Goal: Transaction & Acquisition: Subscribe to service/newsletter

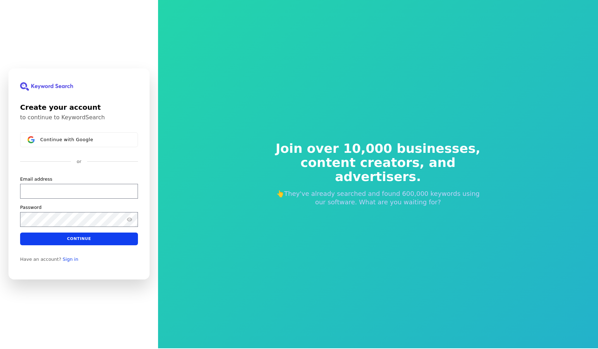
scroll to position [0, 0]
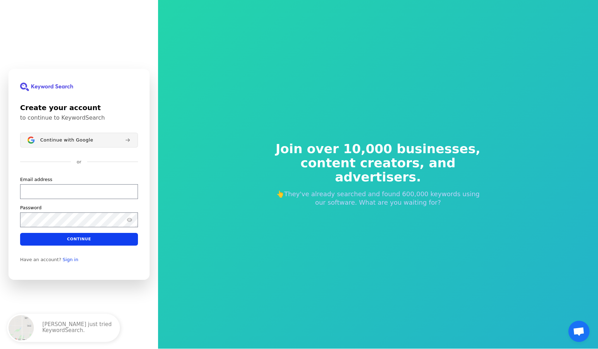
click at [105, 144] on button "Continue with Google" at bounding box center [79, 140] width 118 height 15
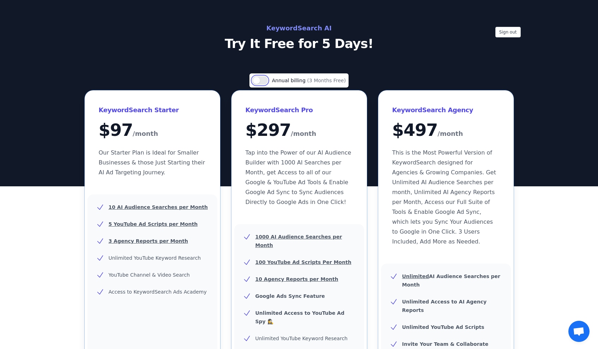
click at [266, 81] on button "Use setting" at bounding box center [260, 80] width 16 height 8
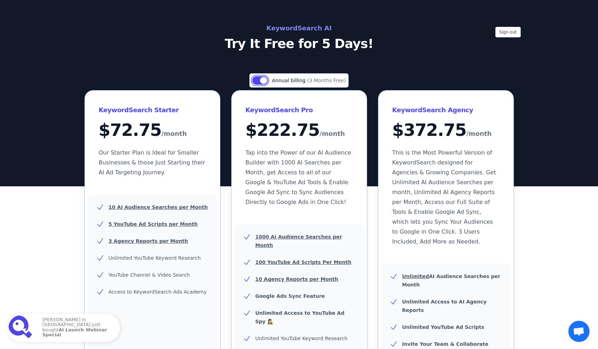
click at [266, 81] on button "Use setting" at bounding box center [260, 80] width 16 height 8
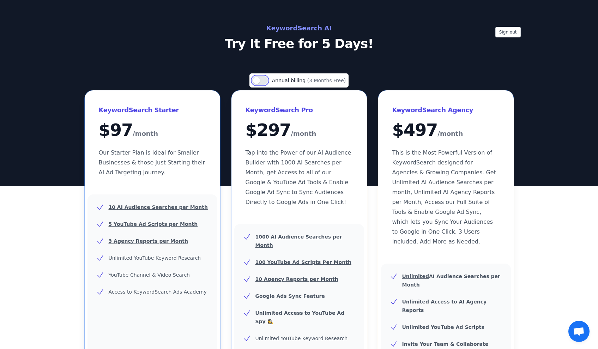
scroll to position [235, 0]
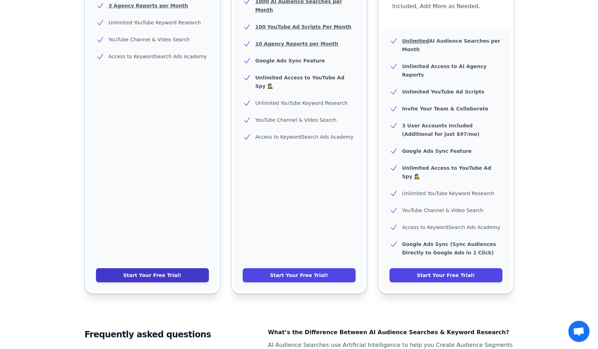
click at [179, 268] on link "Start Your Free Trial!" at bounding box center [152, 275] width 113 height 14
